Goal: Task Accomplishment & Management: Complete application form

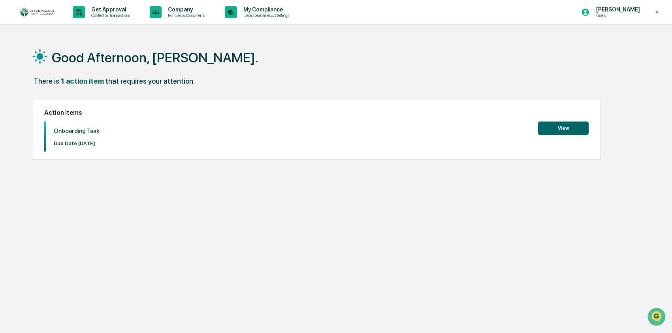
click at [574, 128] on button "View" at bounding box center [563, 128] width 51 height 13
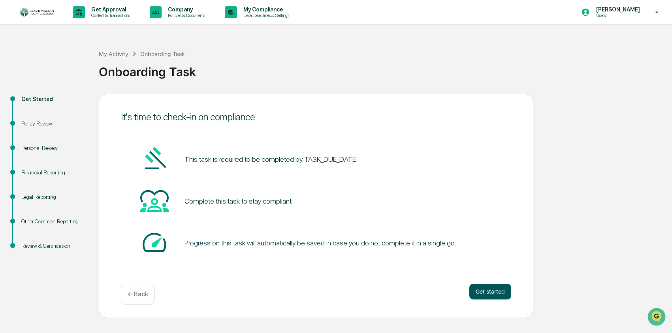
click at [495, 293] on button "Get started" at bounding box center [490, 292] width 42 height 16
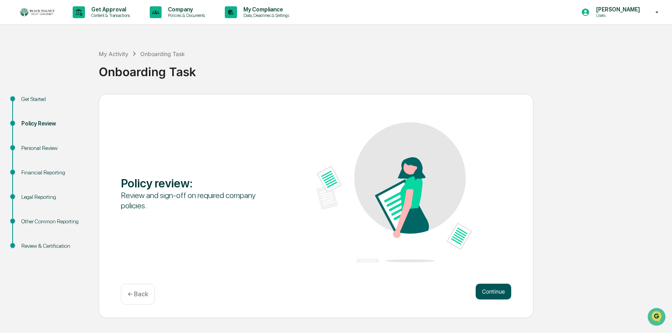
click at [488, 289] on button "Continue" at bounding box center [494, 292] width 36 height 16
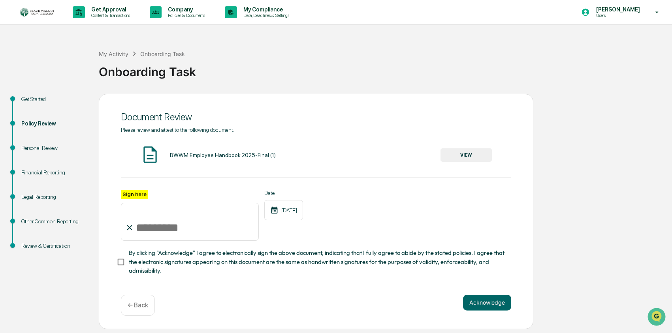
click at [162, 229] on input "Sign here" at bounding box center [190, 222] width 138 height 38
type input "**********"
click at [459, 154] on button "VIEW" at bounding box center [466, 155] width 51 height 13
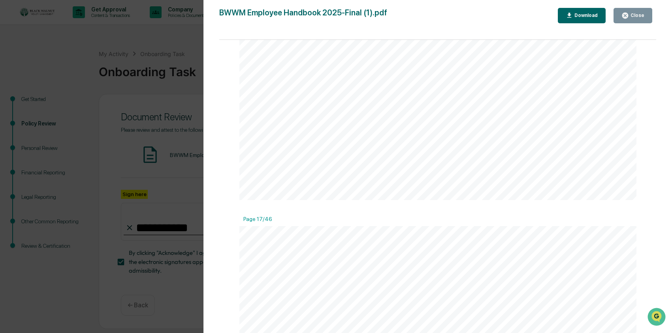
scroll to position [8475, 0]
click at [580, 9] on button "Download" at bounding box center [582, 15] width 48 height 15
click at [454, 9] on div "BWWM Employee Handbook 2025-Final (1).pdf Close Download" at bounding box center [437, 15] width 437 height 15
click at [634, 15] on div "Close" at bounding box center [636, 16] width 15 height 6
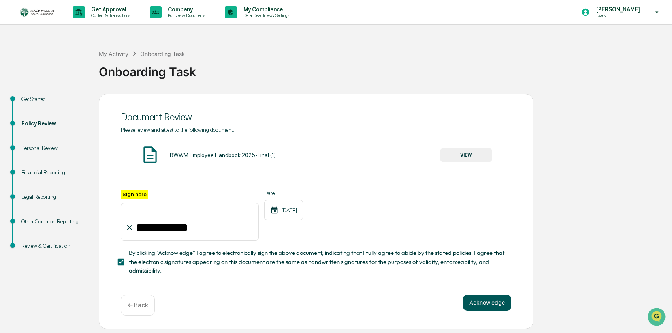
click at [491, 306] on button "Acknowledge" at bounding box center [487, 303] width 48 height 16
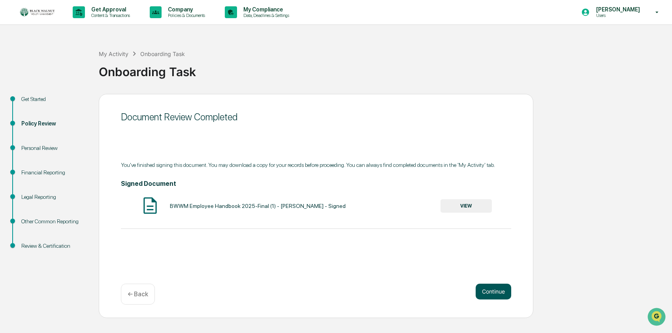
click at [501, 294] on button "Continue" at bounding box center [494, 292] width 36 height 16
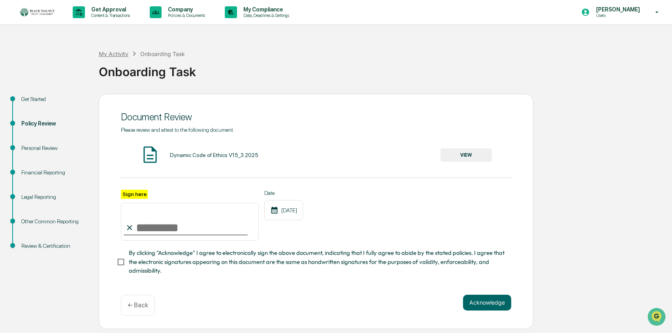
click at [112, 57] on div "My Activity" at bounding box center [114, 54] width 30 height 7
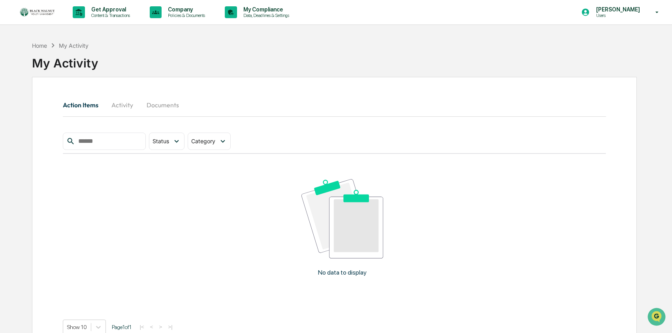
scroll to position [38, 0]
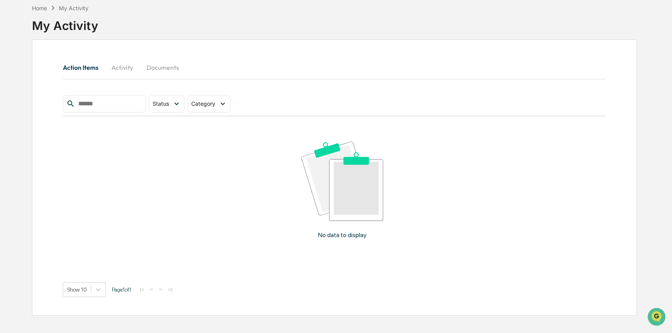
drag, startPoint x: 77, startPoint y: 9, endPoint x: 21, endPoint y: 11, distance: 56.9
click at [72, 9] on div "My Activity" at bounding box center [74, 8] width 30 height 7
click at [38, 9] on div "Home" at bounding box center [39, 8] width 15 height 7
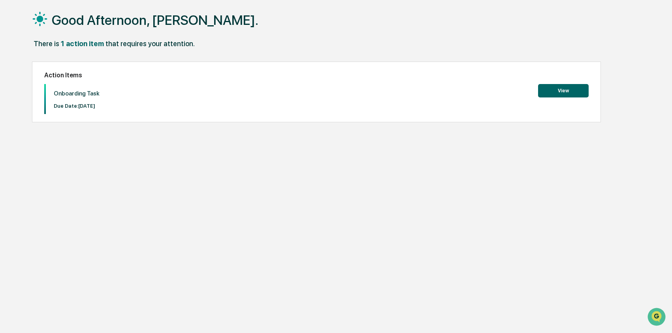
click at [565, 89] on button "View" at bounding box center [563, 90] width 51 height 13
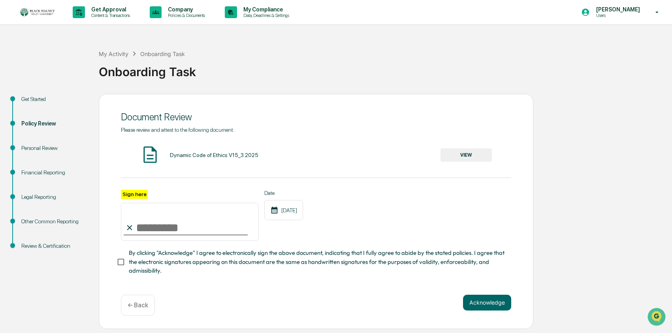
click at [229, 158] on div "Dynamic Code of Ethics V15_3.2025" at bounding box center [214, 155] width 89 height 6
click at [452, 160] on button "VIEW" at bounding box center [466, 155] width 51 height 13
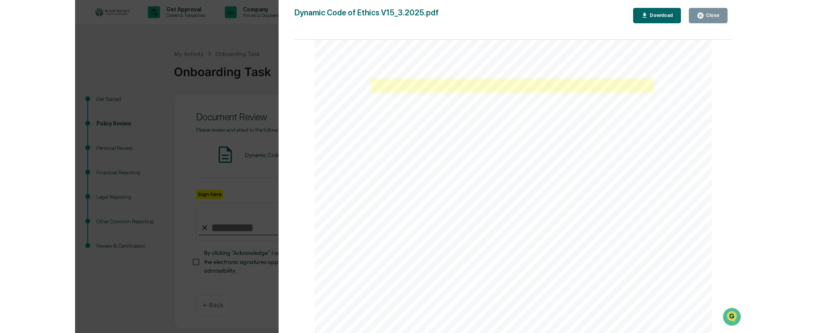
scroll to position [693, 0]
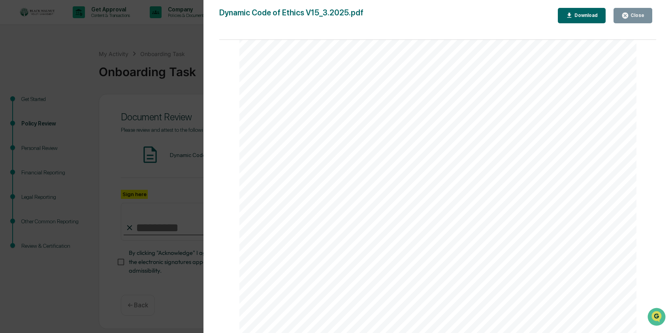
click at [640, 17] on div "Close" at bounding box center [636, 16] width 15 height 6
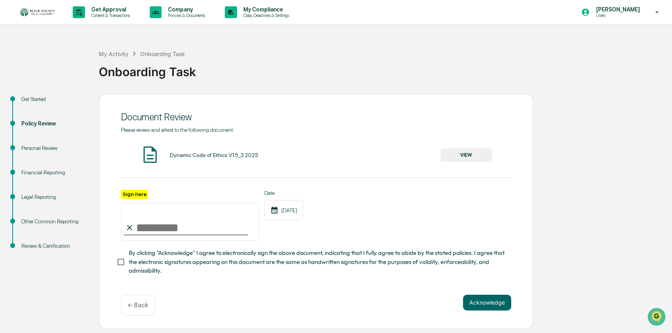
click at [173, 228] on input "Sign here" at bounding box center [190, 222] width 138 height 38
type input "**********"
click at [488, 302] on button "Acknowledge" at bounding box center [487, 303] width 48 height 16
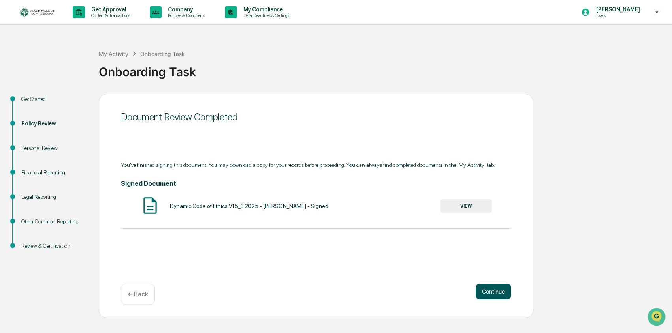
click at [483, 294] on button "Continue" at bounding box center [494, 292] width 36 height 16
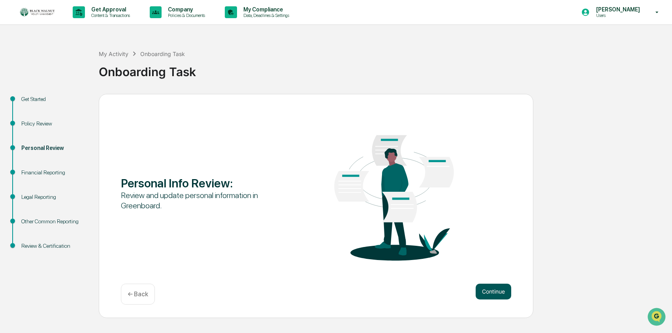
click at [492, 292] on button "Continue" at bounding box center [494, 292] width 36 height 16
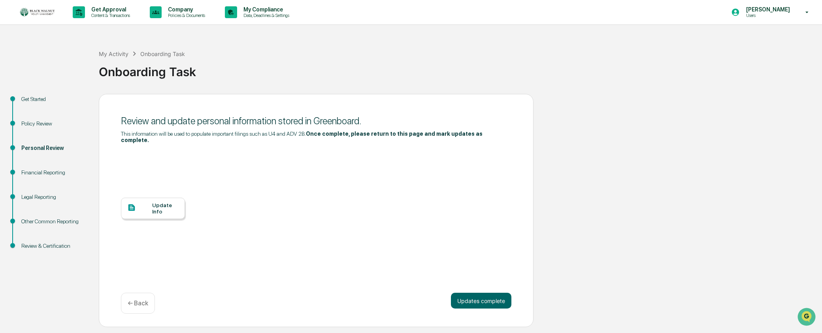
click at [162, 209] on div "Update Info" at bounding box center [165, 208] width 26 height 13
